Goal: Find specific page/section: Find specific page/section

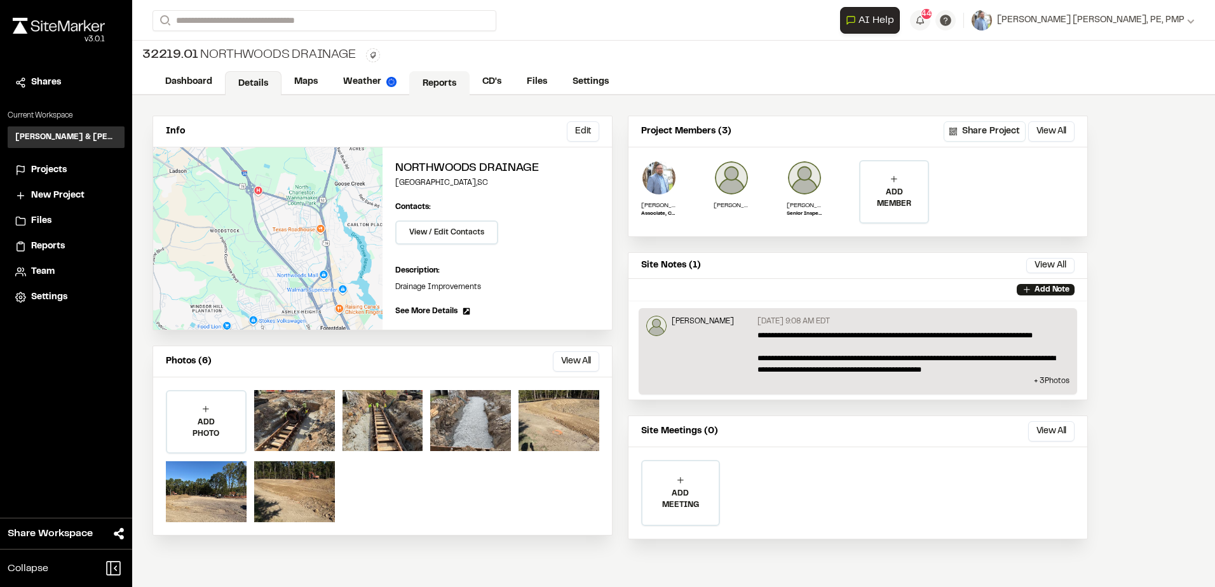
click at [457, 83] on link "Reports" at bounding box center [439, 83] width 60 height 24
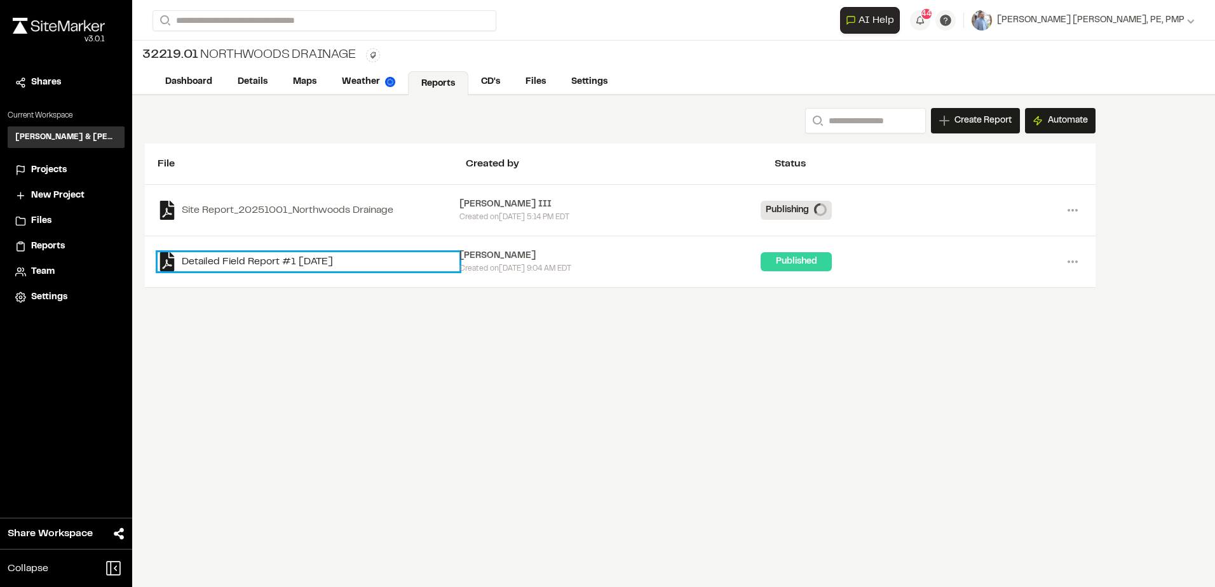
click at [275, 258] on link "Detailed Field Report #1 [DATE]" at bounding box center [309, 261] width 302 height 19
